Goal: Find contact information: Find contact information

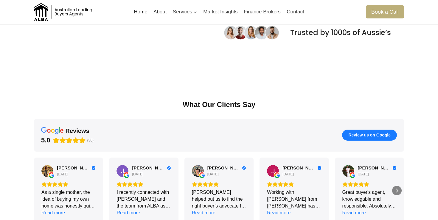
scroll to position [502, 0]
click at [230, 11] on link "Market Insights" at bounding box center [220, 12] width 40 height 14
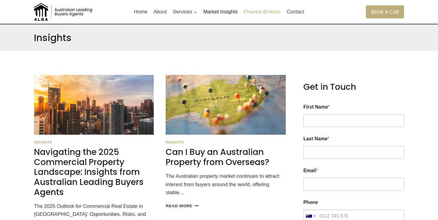
click at [252, 13] on link "Finance Brokers" at bounding box center [262, 12] width 43 height 14
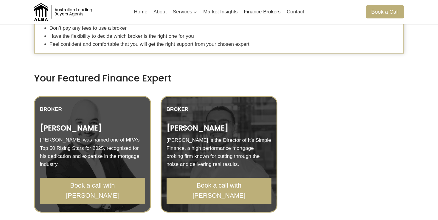
scroll to position [228, 0]
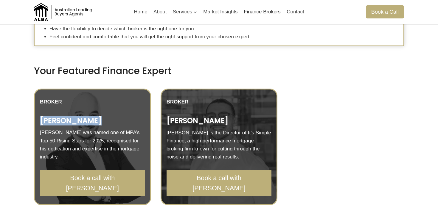
drag, startPoint x: 92, startPoint y: 132, endPoint x: 41, endPoint y: 132, distance: 50.3
click at [41, 125] on h3 "[PERSON_NAME]" at bounding box center [92, 121] width 105 height 9
copy strong "[PERSON_NAME]"
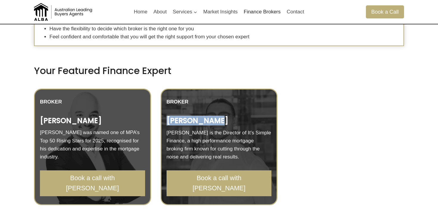
drag, startPoint x: 220, startPoint y: 125, endPoint x: 167, endPoint y: 125, distance: 52.7
click at [167, 125] on h3 "[PERSON_NAME]" at bounding box center [218, 121] width 105 height 9
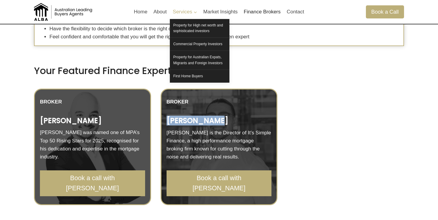
copy strong "[PERSON_NAME]"
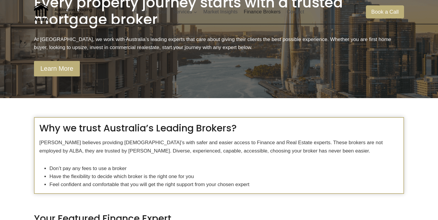
scroll to position [0, 0]
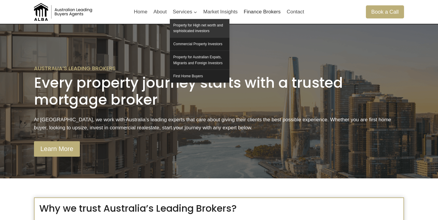
click at [193, 30] on link "Property for High net worth and sophisticated investors" at bounding box center [200, 28] width 60 height 18
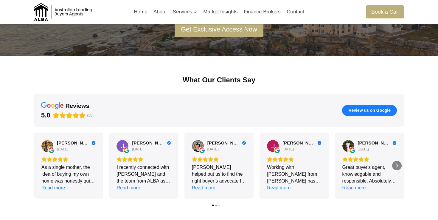
scroll to position [142, 0]
